Goal: Transaction & Acquisition: Purchase product/service

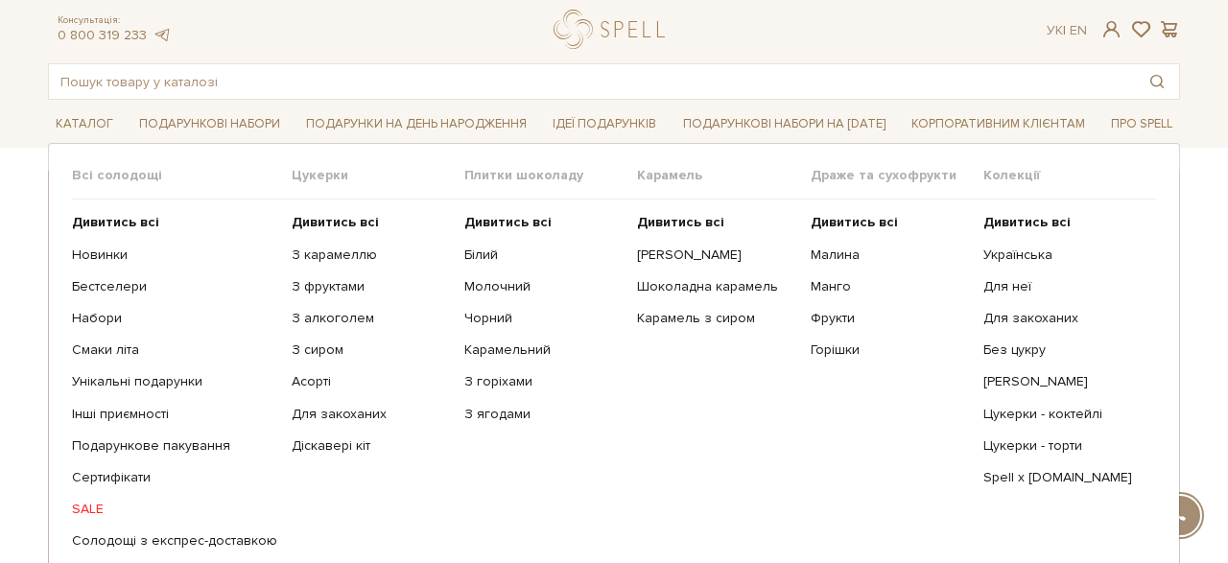
scroll to position [83, 0]
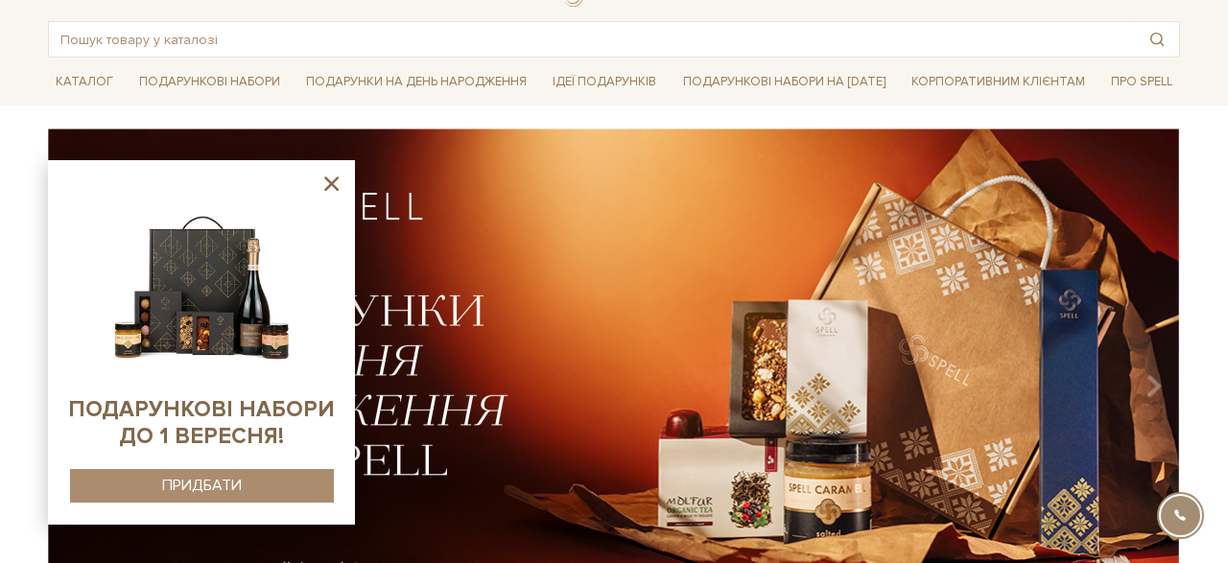
click at [330, 183] on icon at bounding box center [331, 184] width 14 height 14
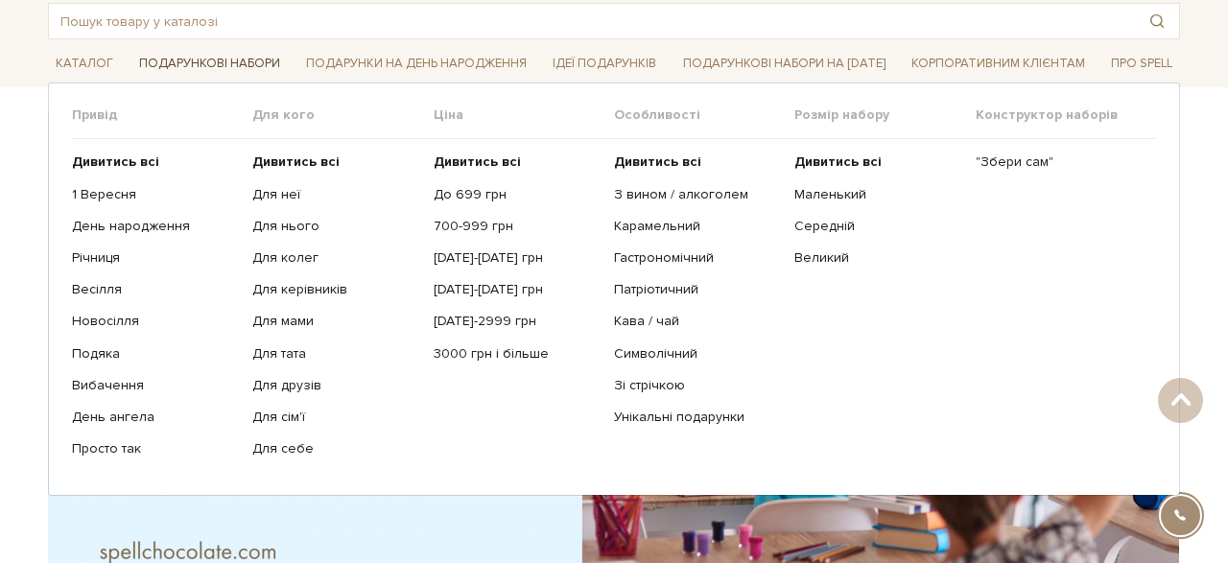
scroll to position [73, 0]
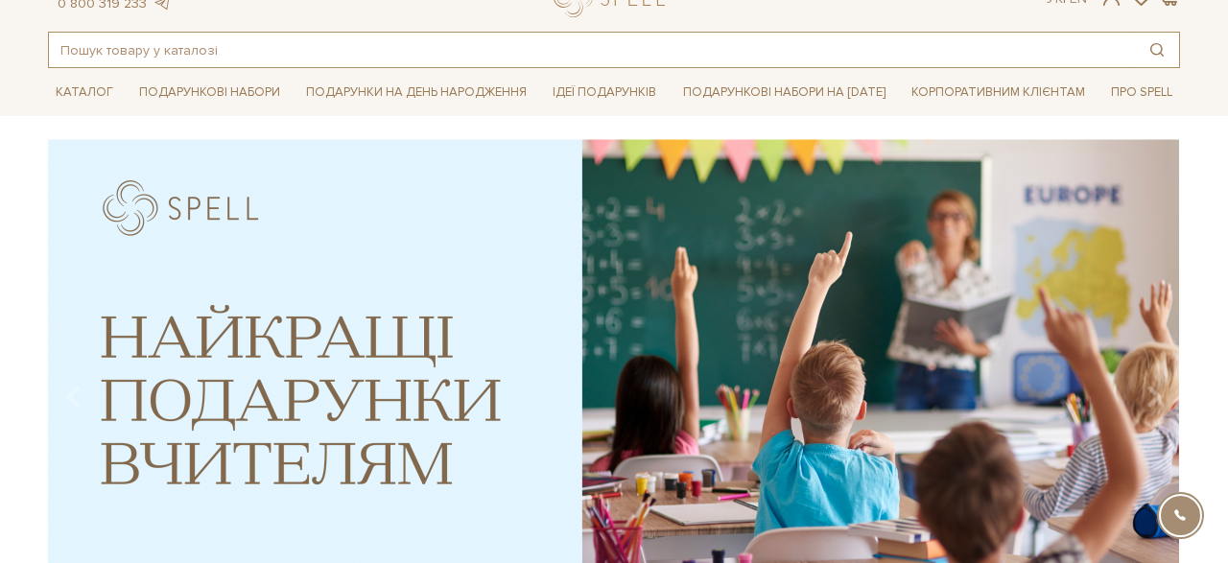
click at [237, 50] on input "text" at bounding box center [592, 50] width 1086 height 35
type input "шоколад"
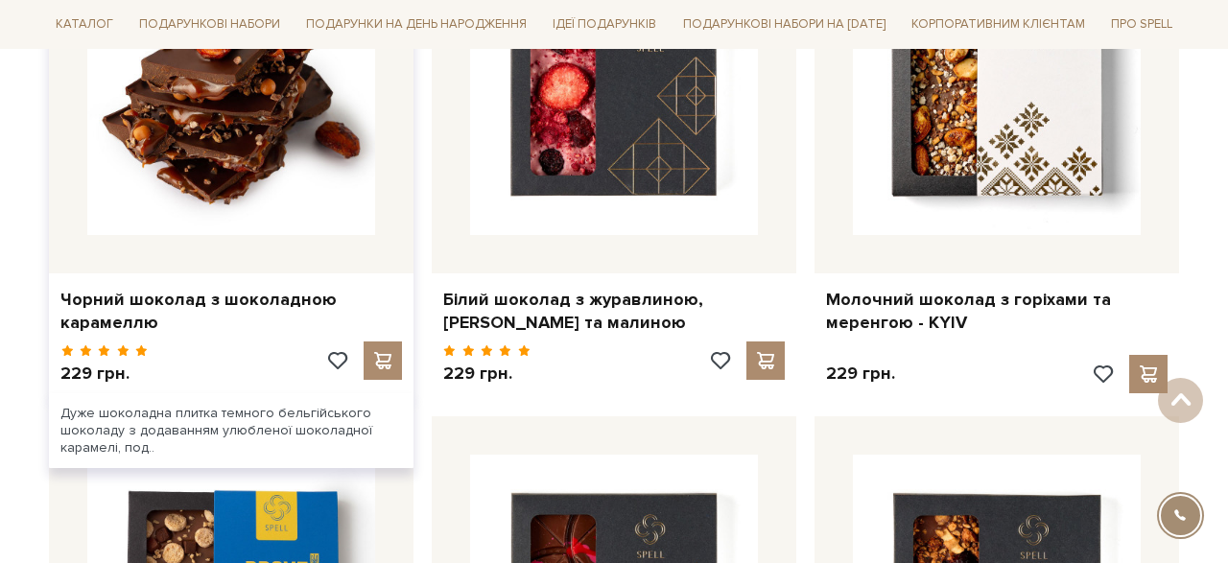
click at [281, 185] on img at bounding box center [231, 91] width 288 height 288
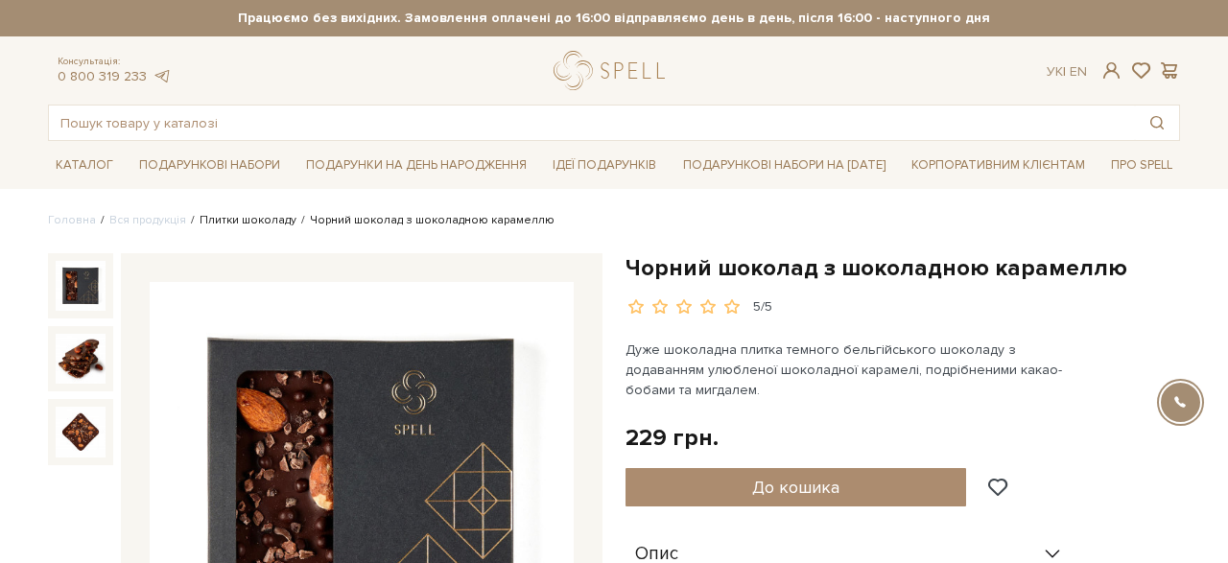
click at [254, 217] on link "Плитки шоколаду" at bounding box center [248, 220] width 97 height 14
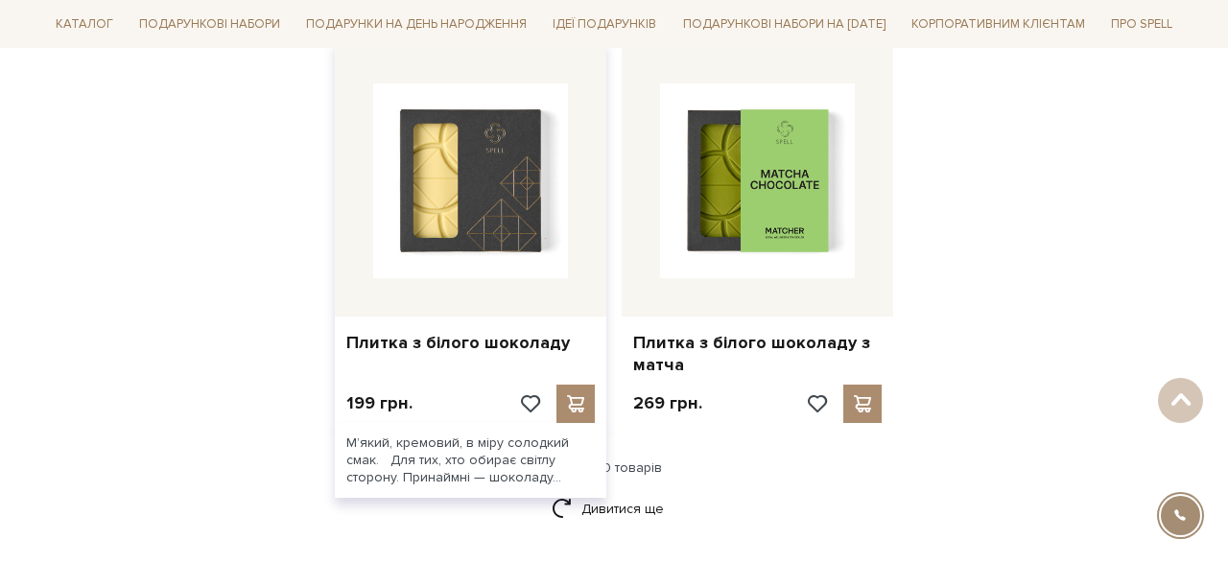
scroll to position [2521, 0]
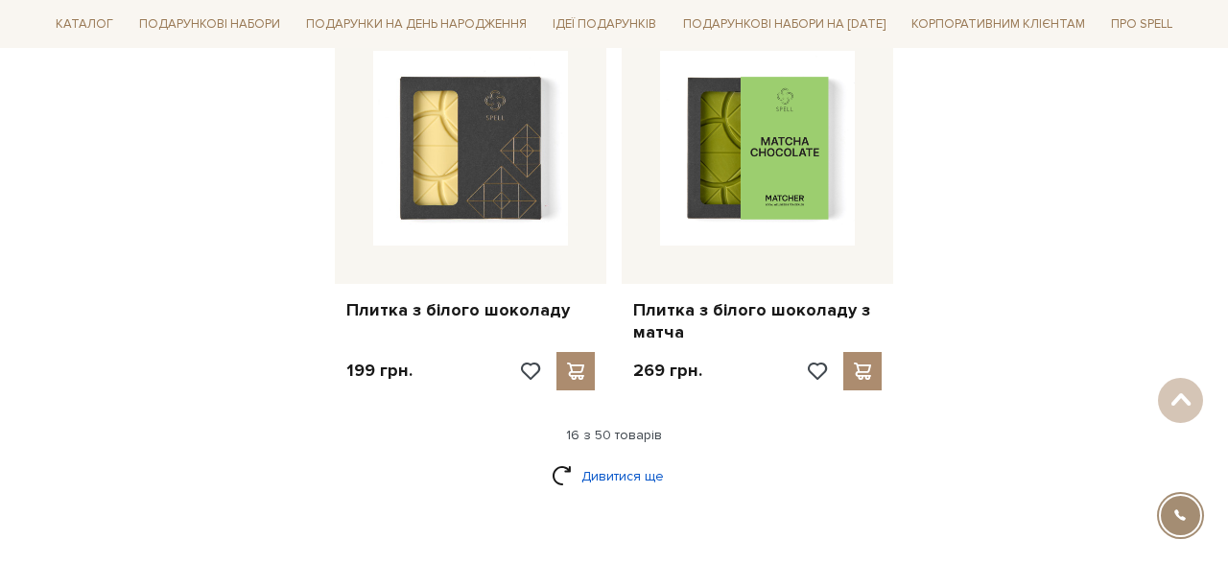
click at [650, 466] on link "Дивитися ще" at bounding box center [614, 477] width 125 height 34
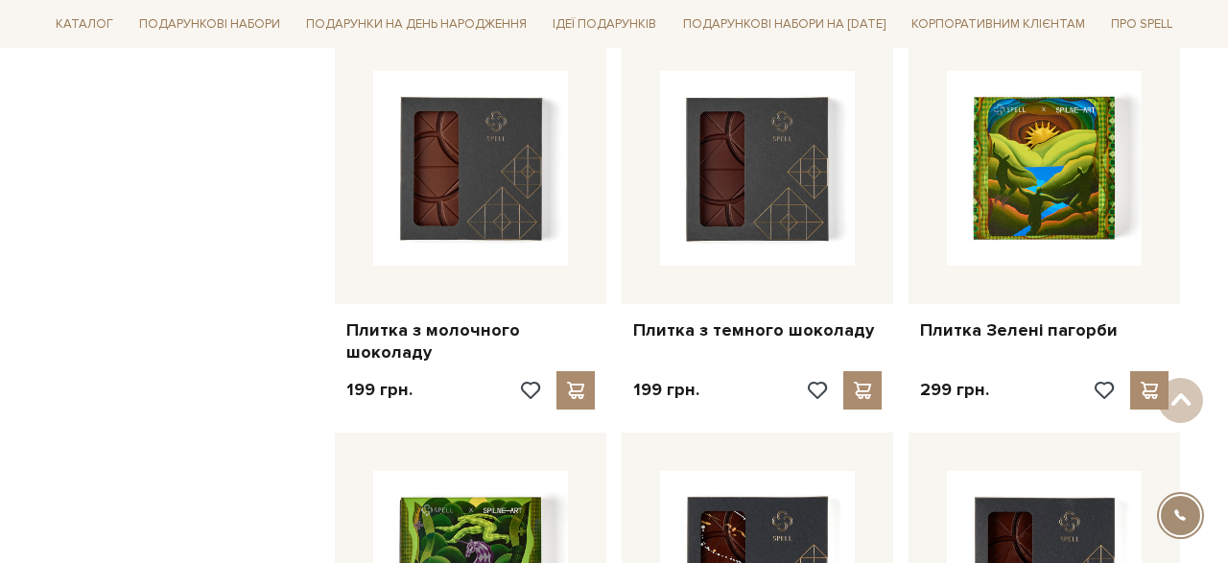
scroll to position [2972, 0]
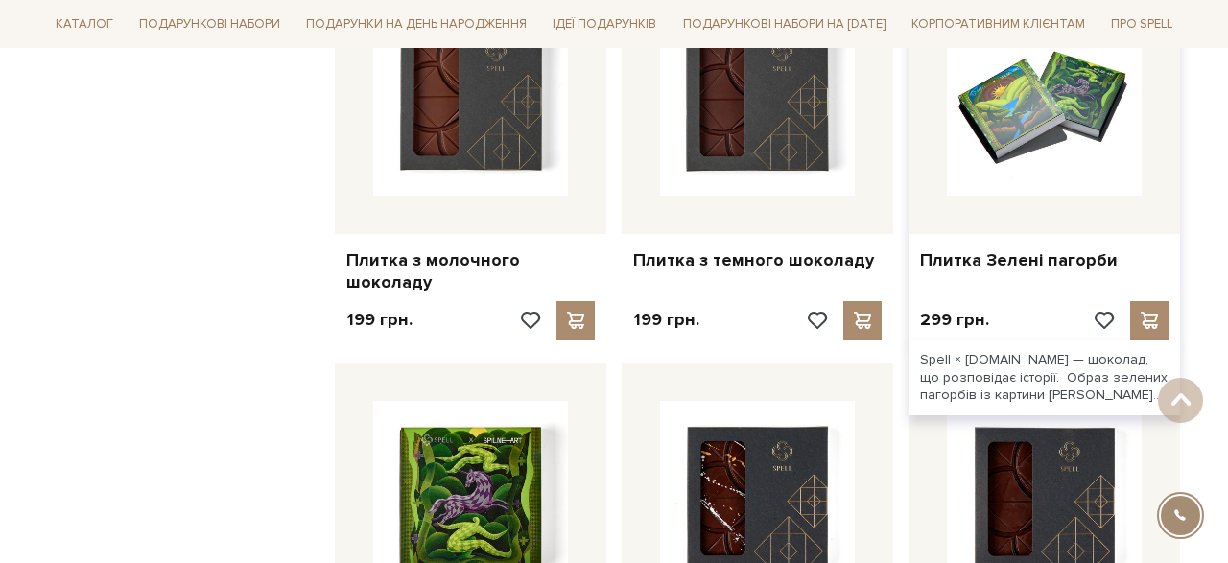
click at [1061, 140] on img at bounding box center [1044, 98] width 195 height 195
